Goal: Find specific page/section: Find specific page/section

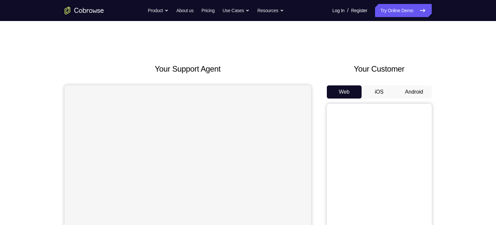
click at [411, 95] on button "Android" at bounding box center [414, 91] width 35 height 13
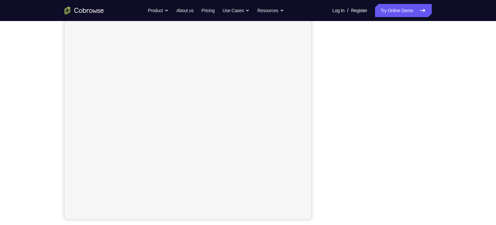
scroll to position [85, 0]
